Goal: Navigation & Orientation: Find specific page/section

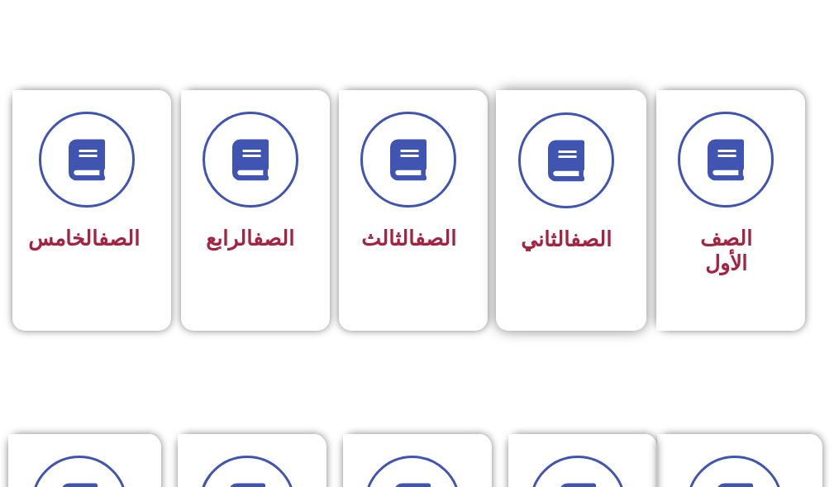
scroll to position [579, 0]
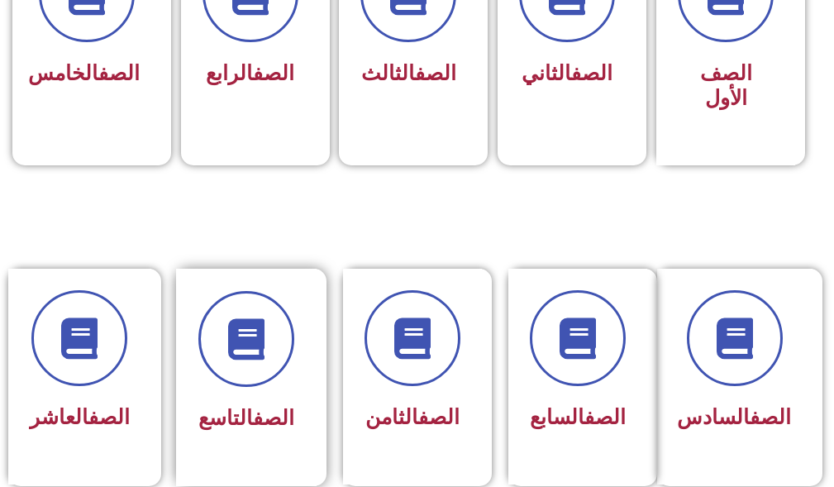
click at [279, 376] on div at bounding box center [246, 339] width 96 height 96
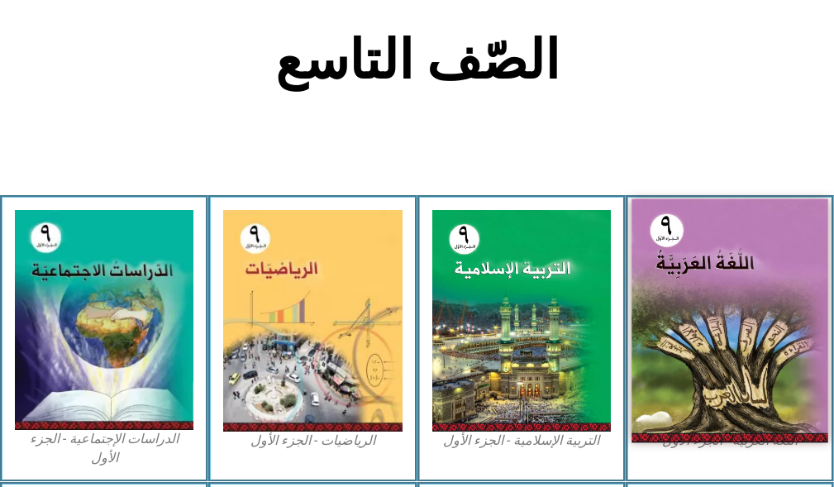
scroll to position [579, 0]
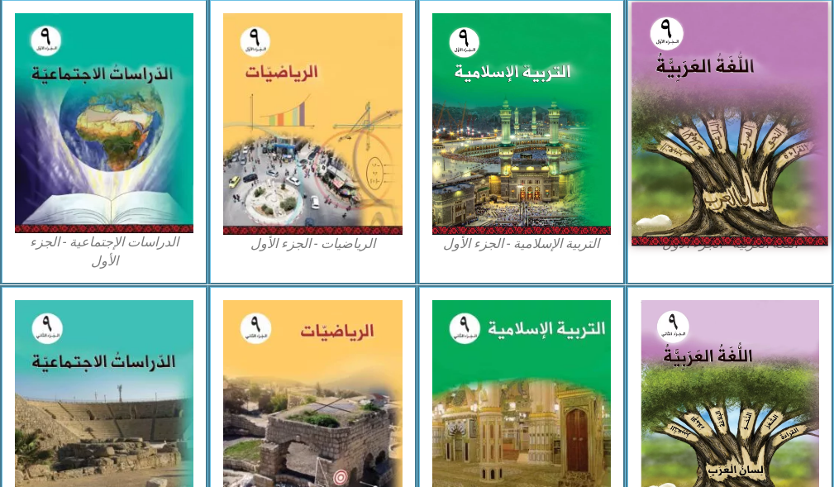
click at [732, 171] on img at bounding box center [729, 124] width 197 height 244
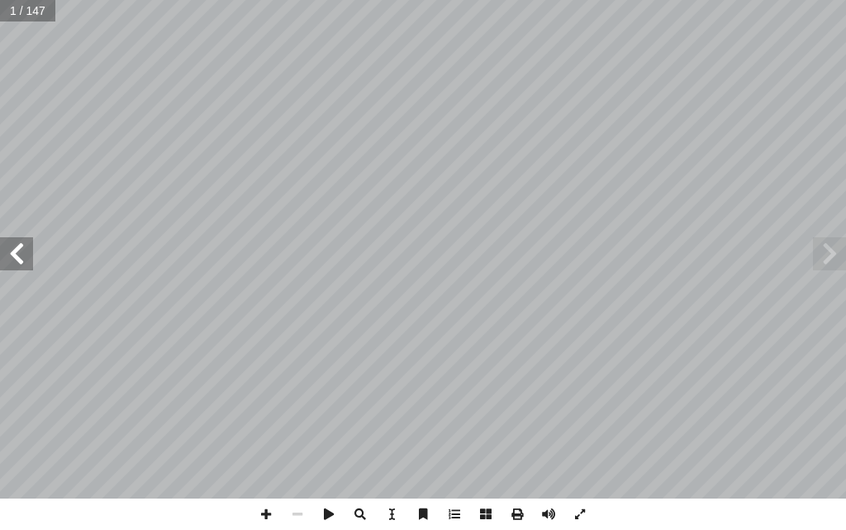
click at [17, 251] on span at bounding box center [16, 253] width 33 height 33
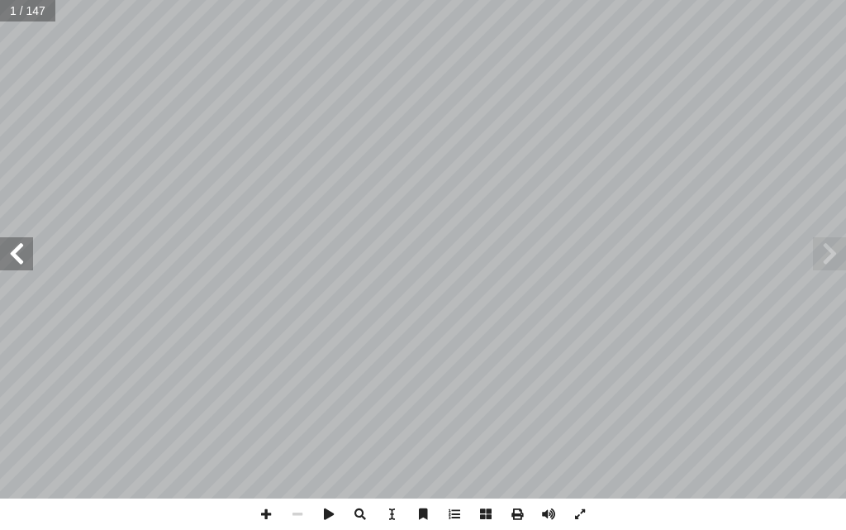
click at [17, 251] on span at bounding box center [16, 253] width 33 height 33
click at [16, 264] on span at bounding box center [16, 253] width 33 height 33
click at [17, 252] on span at bounding box center [16, 253] width 33 height 33
click at [7, 256] on span at bounding box center [16, 253] width 33 height 33
click at [260, 486] on span at bounding box center [265, 513] width 31 height 31
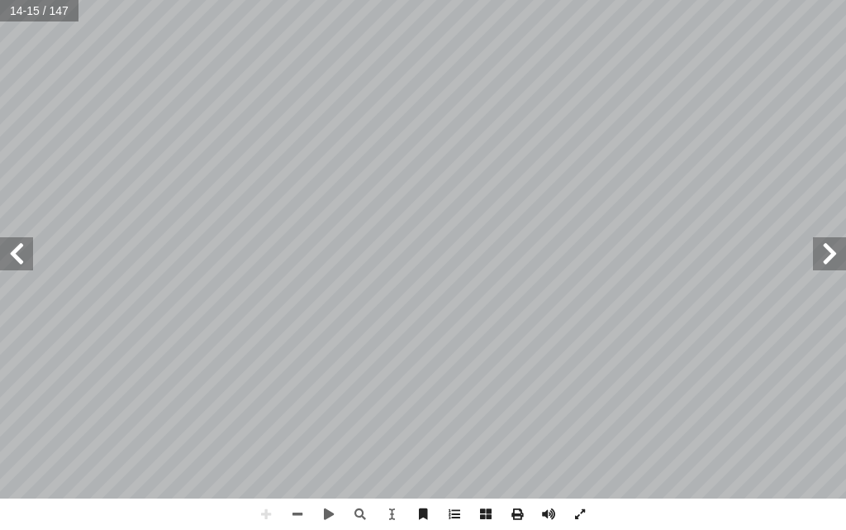
click at [138, 0] on html "الصفحة الرئيسية الصف الأول الصف الثاني الصف الثالث الصف الرابع الصف الخامس الصف…" at bounding box center [423, 56] width 846 height 112
click at [24, 257] on span at bounding box center [16, 253] width 33 height 33
click at [306, 486] on span at bounding box center [297, 513] width 31 height 31
